Goal: Task Accomplishment & Management: Use online tool/utility

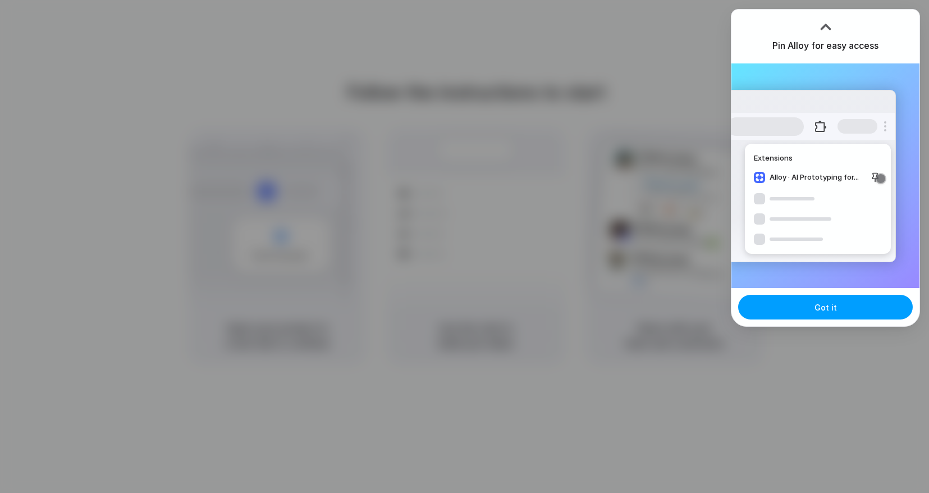
click at [829, 302] on span "Got it" at bounding box center [826, 308] width 22 height 12
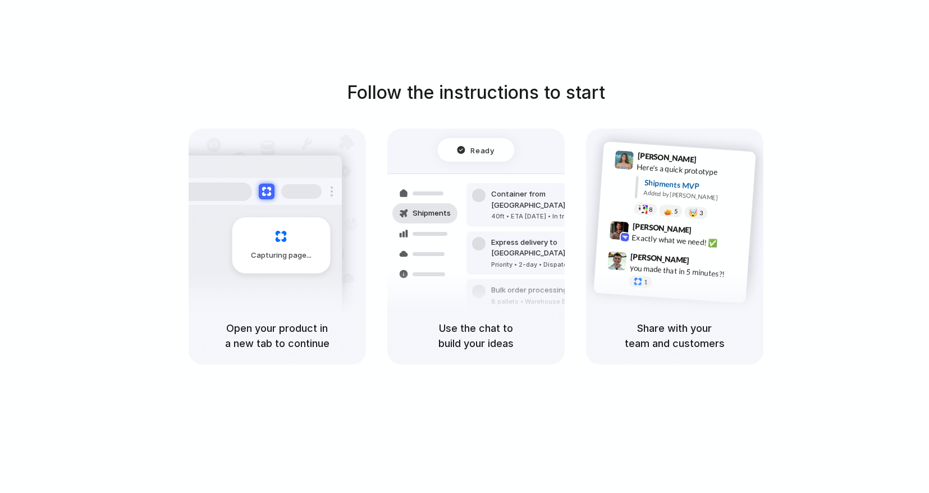
click at [574, 109] on div "Follow the instructions to start Capturing page Open your product in a new tab …" at bounding box center [475, 221] width 929 height 285
click at [641, 244] on div "[PERSON_NAME] 9:42 AM Exactly what we need! ✅" at bounding box center [685, 237] width 117 height 30
click at [542, 285] on div "Bulk order processing" at bounding box center [543, 290] width 104 height 11
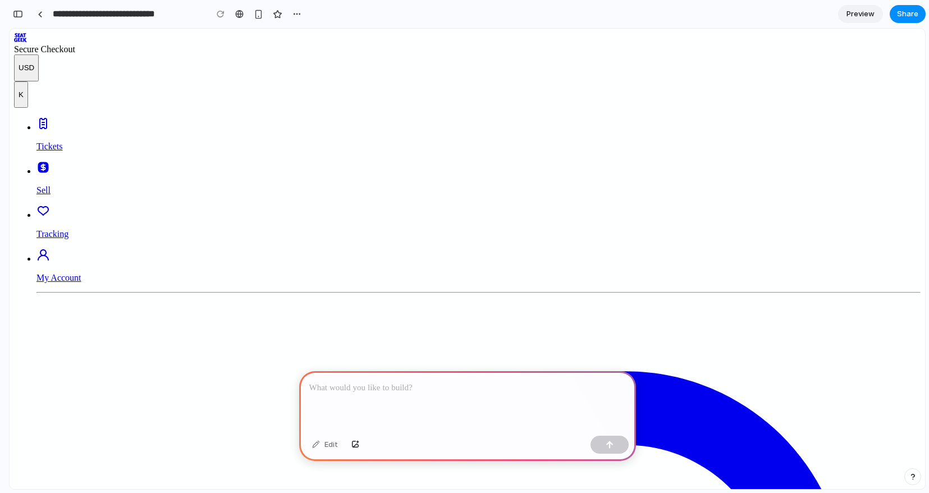
click at [413, 393] on div at bounding box center [467, 401] width 337 height 60
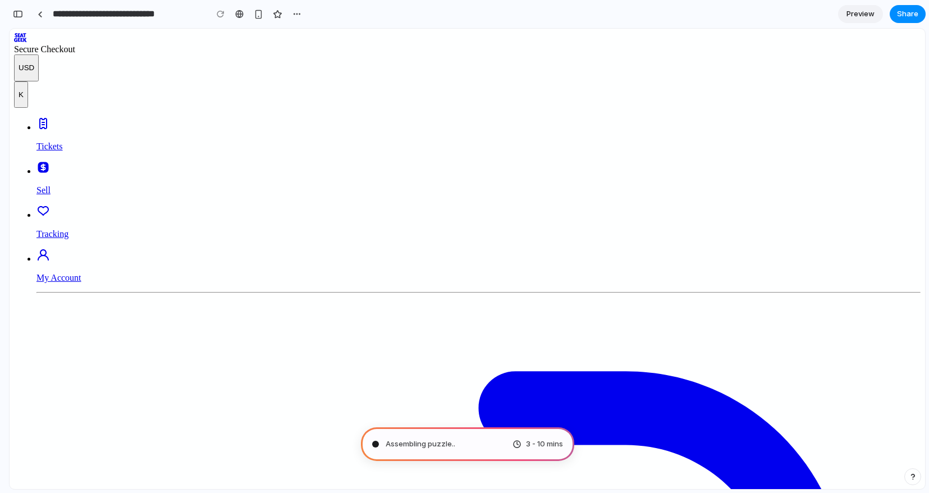
type input "**********"
